Goal: Information Seeking & Learning: Understand process/instructions

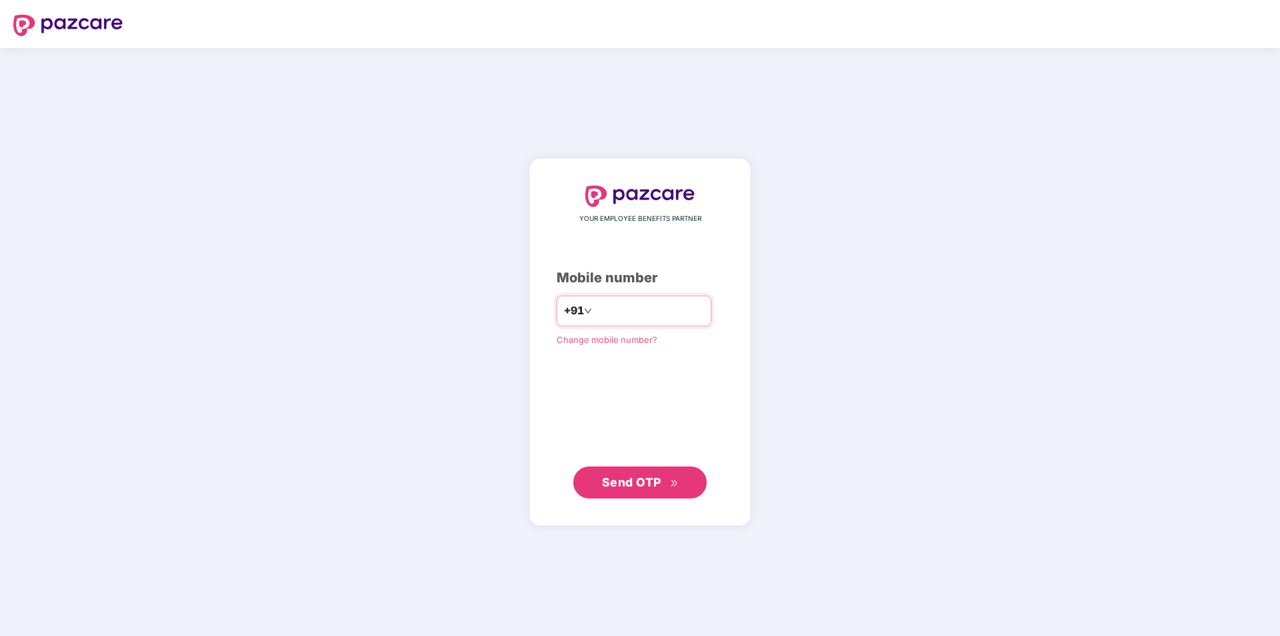
click at [643, 314] on input "number" at bounding box center [649, 310] width 109 height 21
type input "**********"
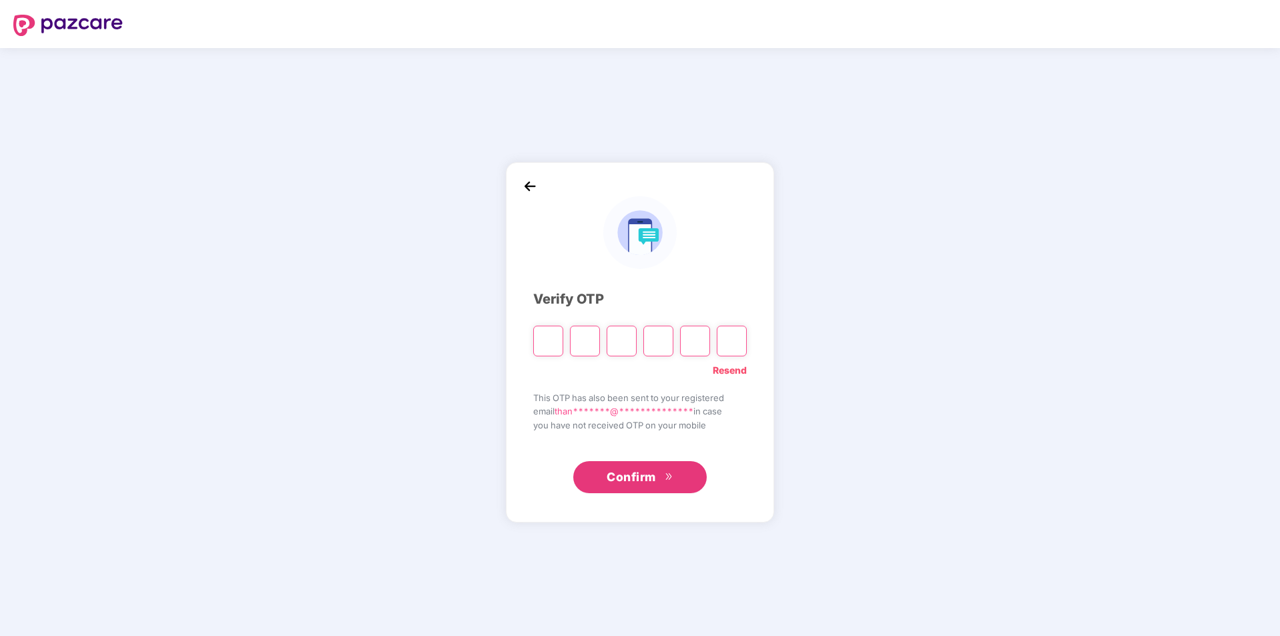
type input "*"
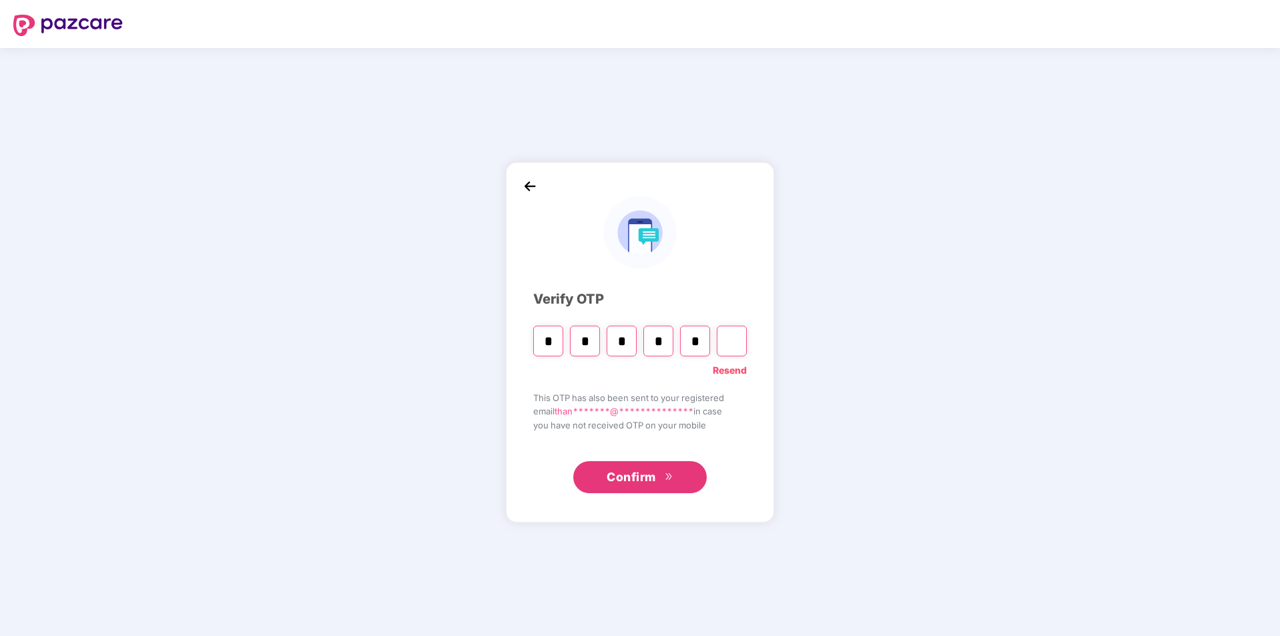
type input "*"
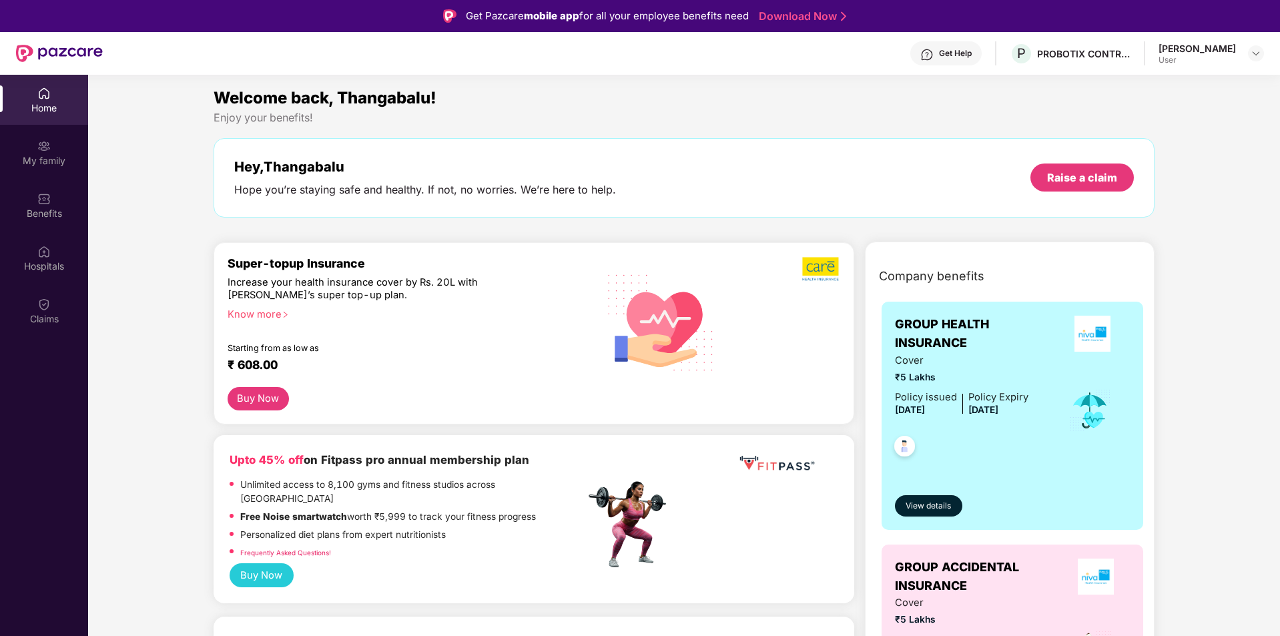
click at [1212, 45] on div "[PERSON_NAME]" at bounding box center [1197, 48] width 77 height 13
click at [1246, 49] on div "[PERSON_NAME] User" at bounding box center [1211, 53] width 105 height 23
click at [1255, 53] on img at bounding box center [1256, 53] width 11 height 11
click at [1204, 130] on div "User" at bounding box center [1182, 133] width 77 height 11
click at [1256, 53] on img at bounding box center [1256, 53] width 11 height 11
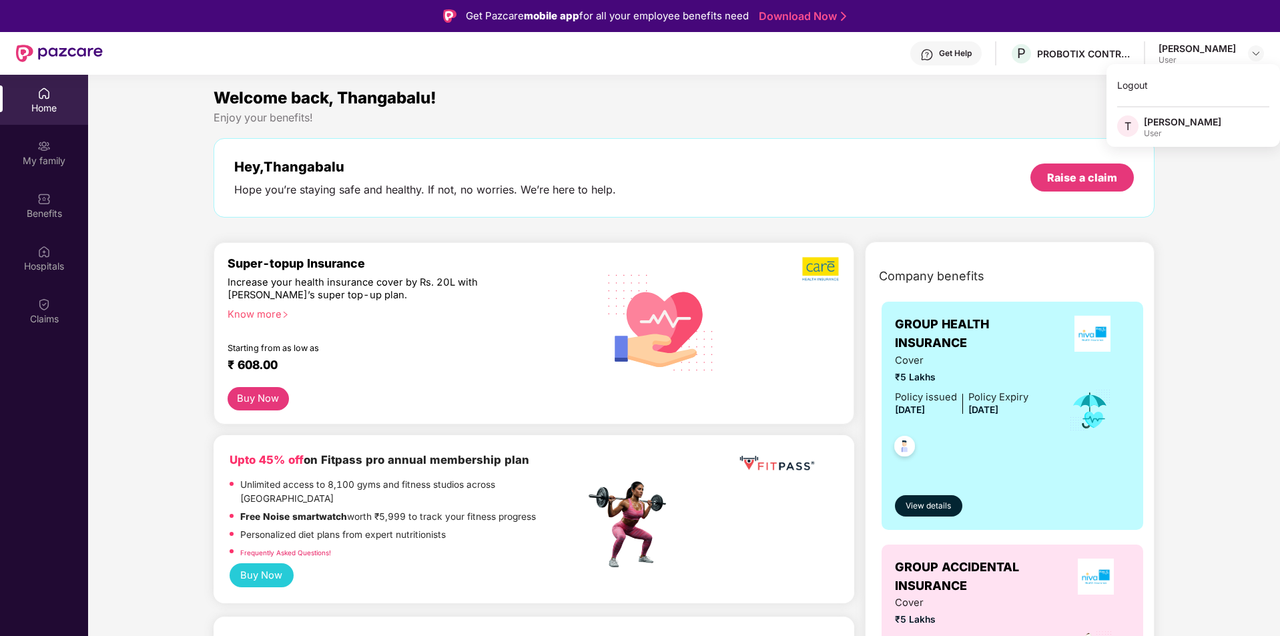
click at [1134, 124] on span "T" at bounding box center [1128, 125] width 21 height 21
click at [1134, 124] on div "Enjoy your benefits!" at bounding box center [685, 118] width 942 height 14
click at [1091, 41] on div "Get Help P PROBOTIX CONTROL SYSTEM INDIA PRIVATE LIMITED [PERSON_NAME] User" at bounding box center [684, 53] width 1162 height 43
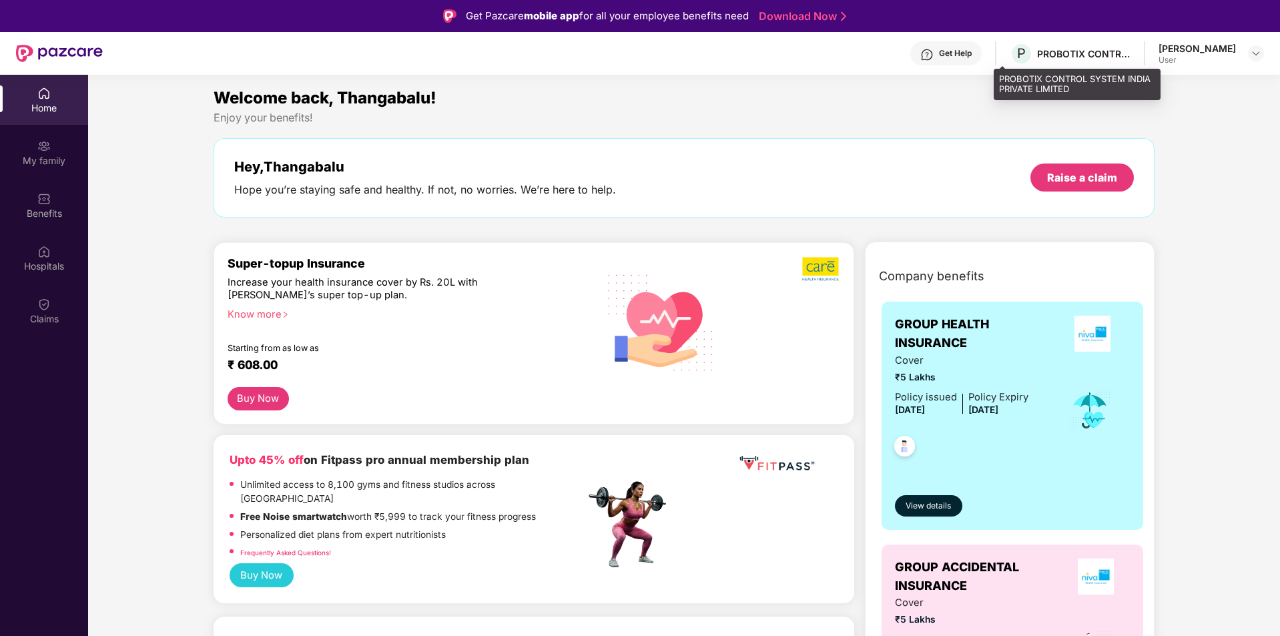
click at [1084, 55] on div "PROBOTIX CONTROL SYSTEM INDIA PRIVATE LIMITED" at bounding box center [1083, 53] width 93 height 13
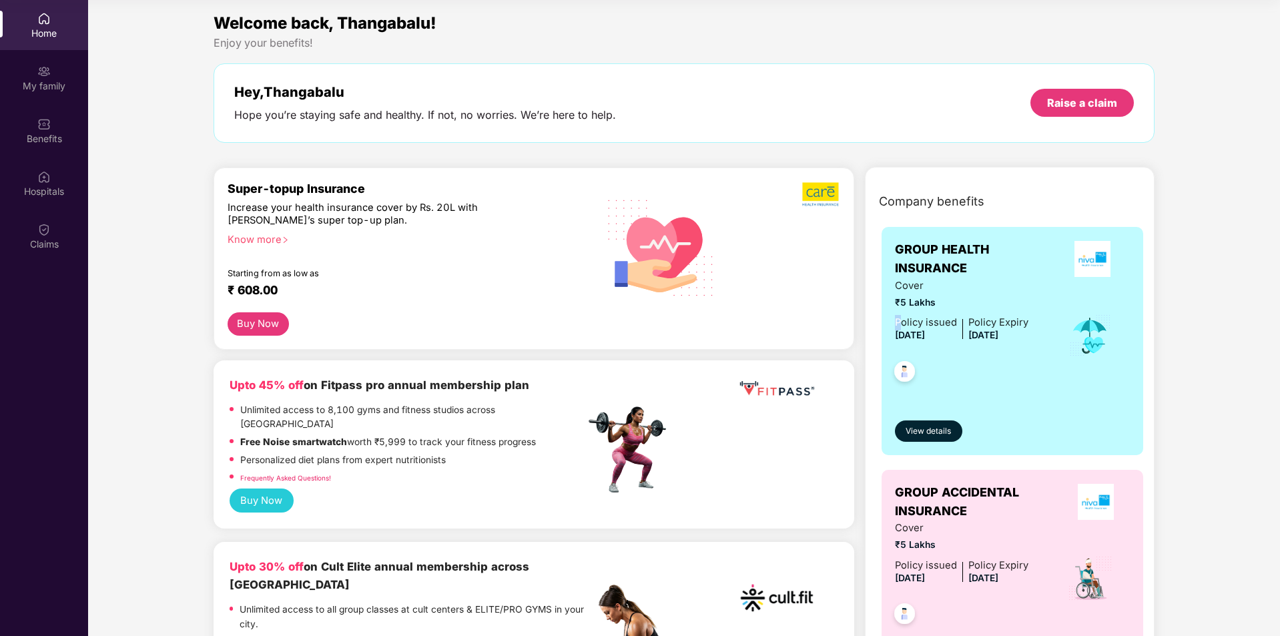
drag, startPoint x: 895, startPoint y: 323, endPoint x: 903, endPoint y: 323, distance: 8.0
click at [903, 323] on div "Policy issued" at bounding box center [926, 322] width 62 height 15
drag, startPoint x: 897, startPoint y: 334, endPoint x: 1058, endPoint y: 342, distance: 161.1
click at [1058, 342] on div "Cover ₹5 Lakhs Policy issued [DATE] Policy Expiry [DATE]" at bounding box center [1013, 335] width 236 height 115
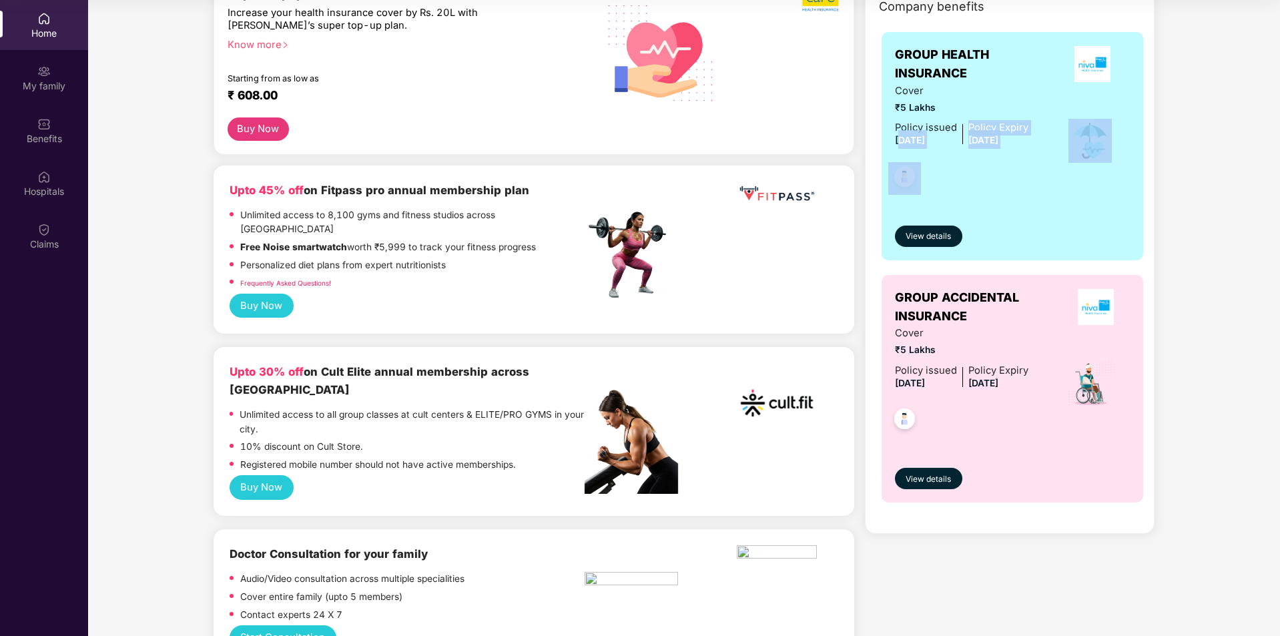
scroll to position [200, 0]
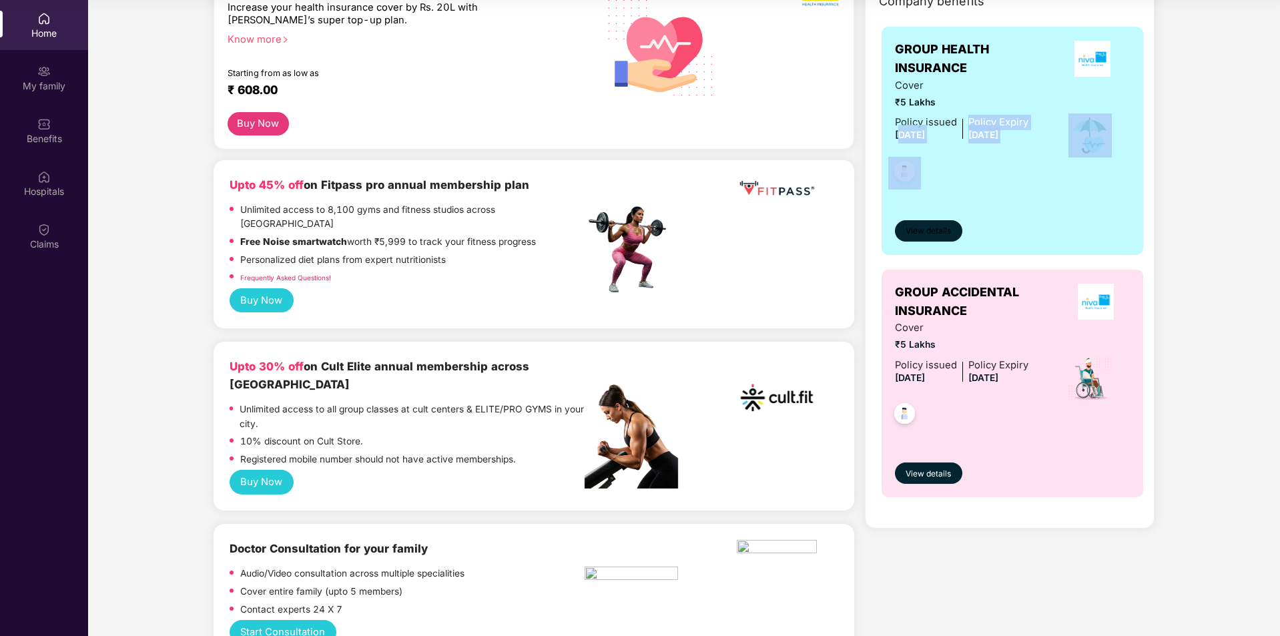
click at [949, 237] on span "View details" at bounding box center [928, 231] width 45 height 13
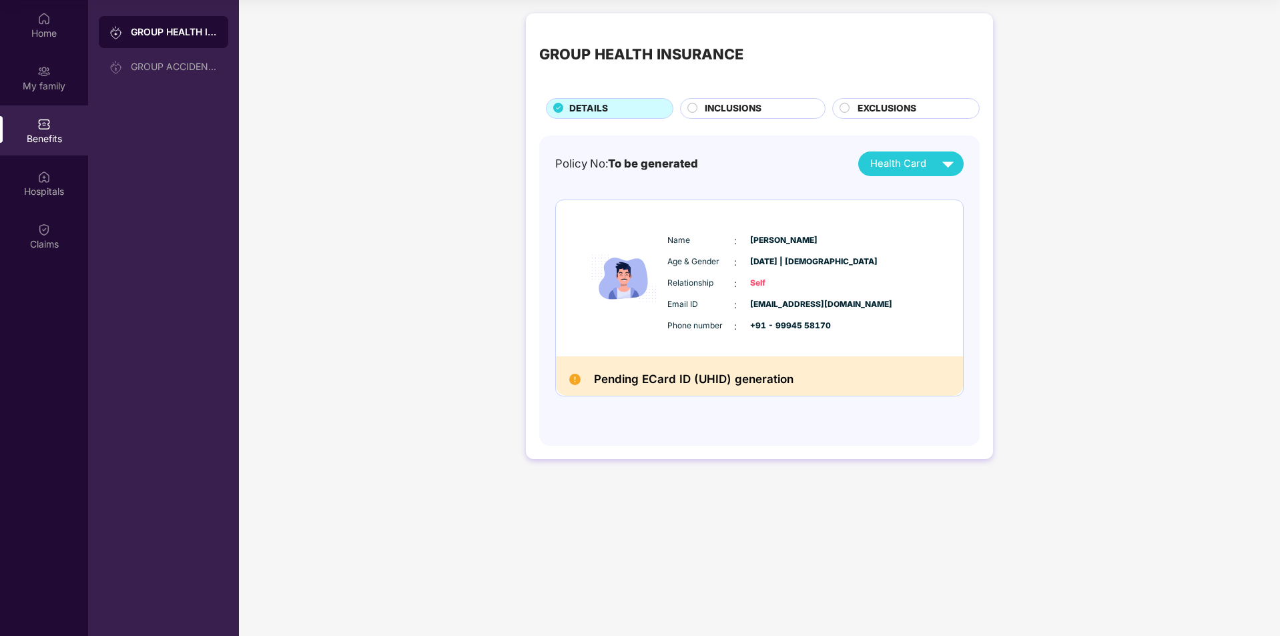
click at [749, 380] on h2 "Pending ECard ID (UHID) generation" at bounding box center [694, 379] width 200 height 19
click at [575, 381] on img at bounding box center [574, 379] width 11 height 11
click at [574, 381] on img at bounding box center [574, 379] width 11 height 11
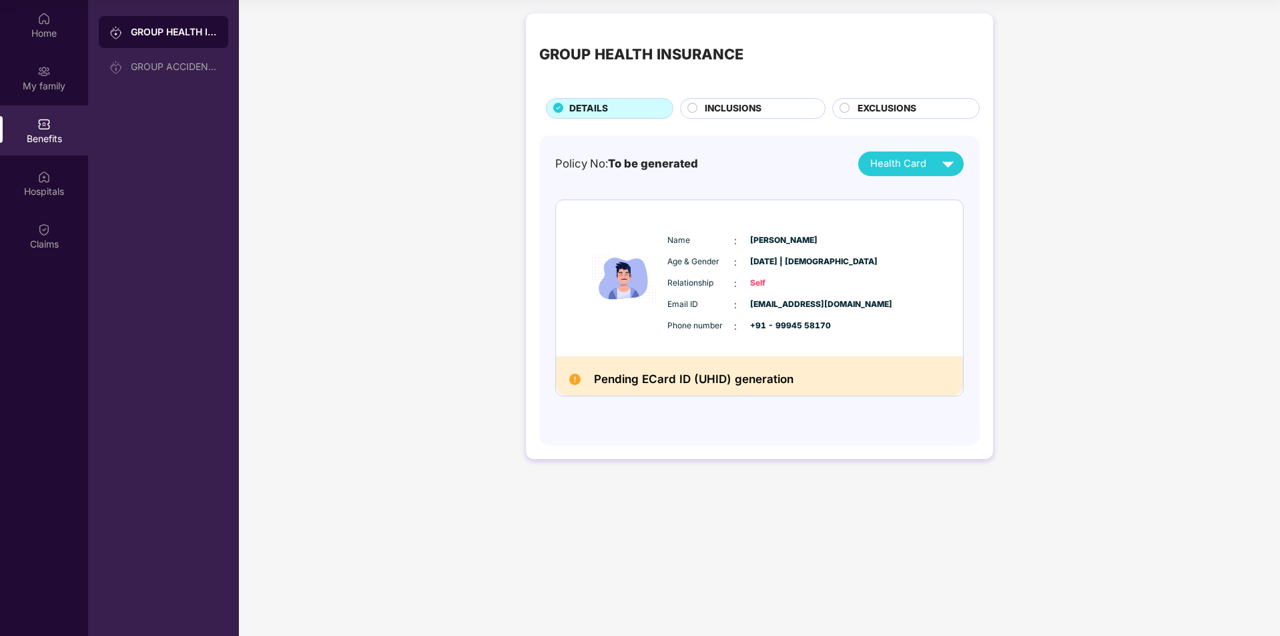
click at [759, 103] on span "INCLUSIONS" at bounding box center [733, 108] width 57 height 15
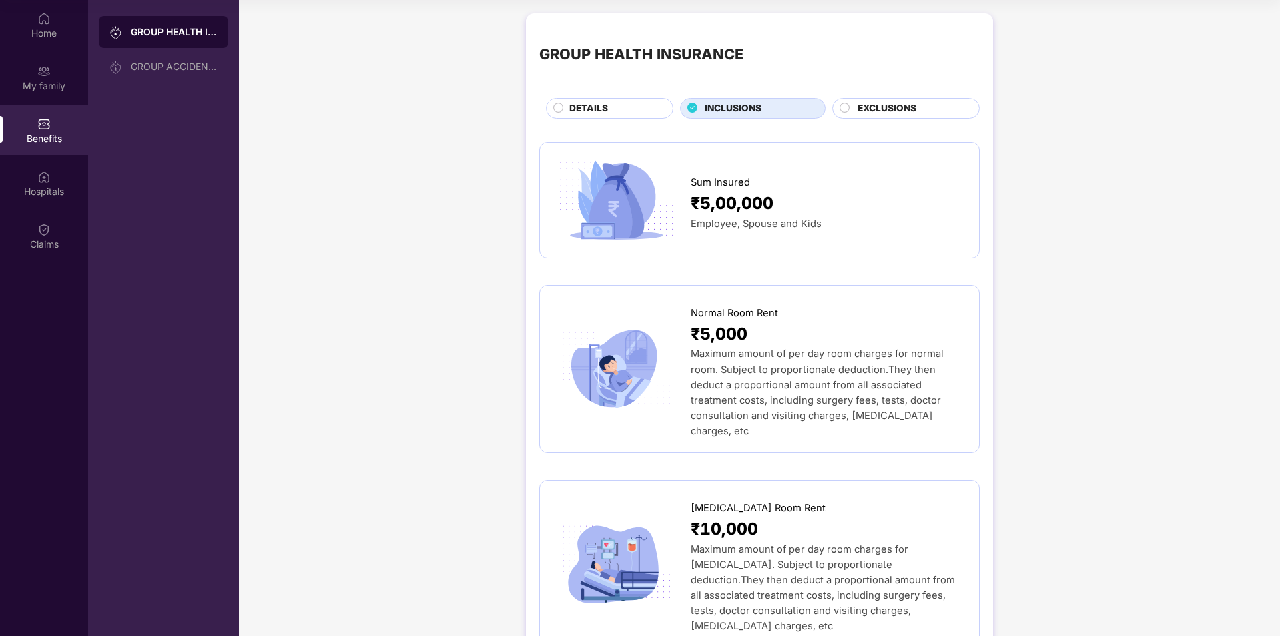
click at [905, 109] on span "EXCLUSIONS" at bounding box center [887, 108] width 59 height 15
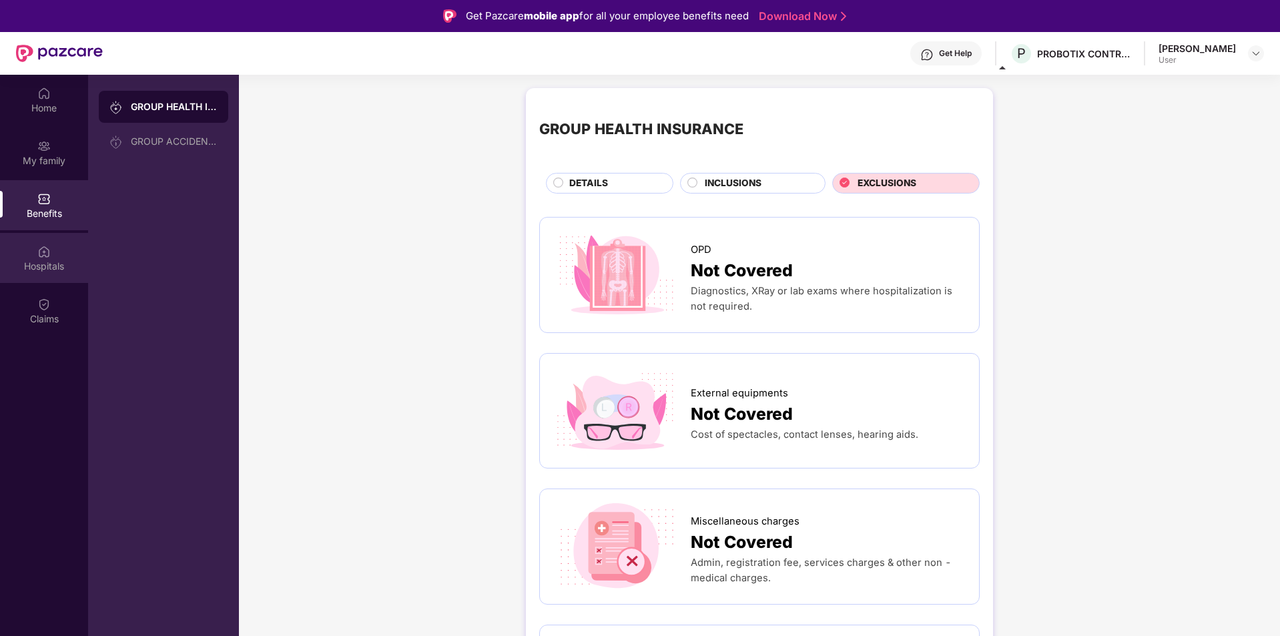
click at [31, 275] on div "Hospitals" at bounding box center [44, 258] width 88 height 50
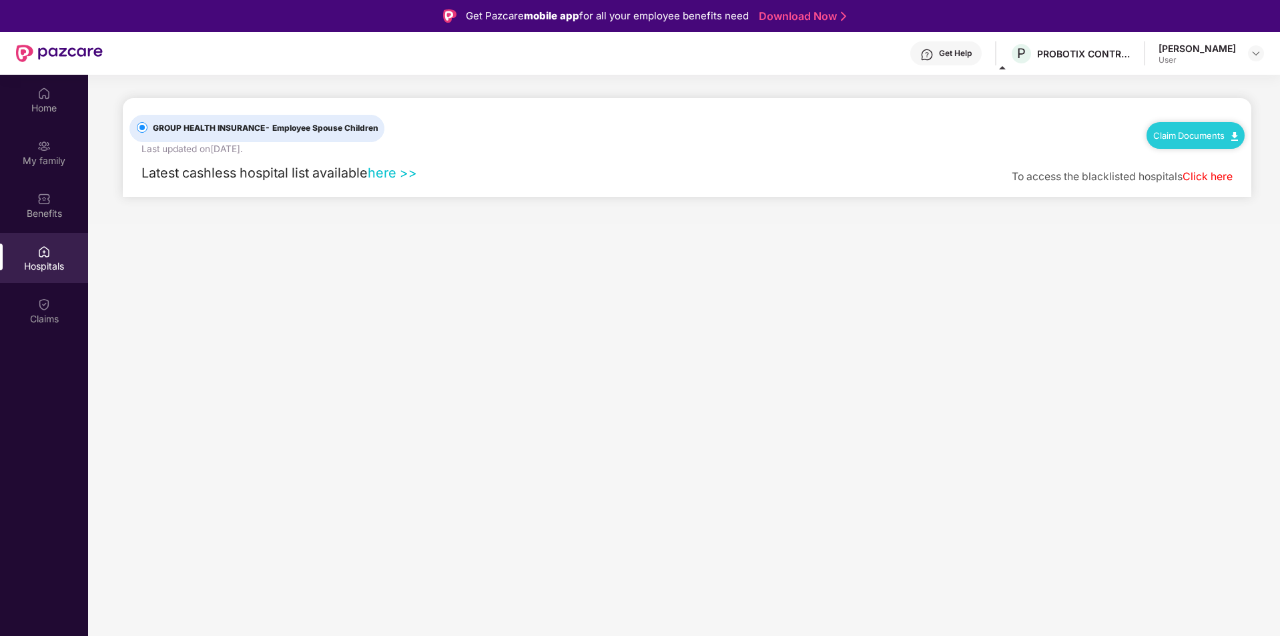
click at [377, 171] on link "here >>" at bounding box center [392, 173] width 49 height 16
click at [1216, 130] on div "Claim Documents" at bounding box center [1196, 135] width 98 height 27
click at [1234, 138] on img at bounding box center [1235, 136] width 7 height 9
click at [1232, 188] on link "Claim Process" at bounding box center [1201, 186] width 87 height 29
